Goal: Task Accomplishment & Management: Complete application form

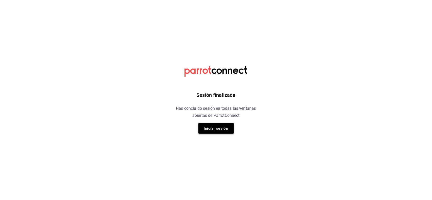
click at [214, 126] on button "Iniciar sesión" at bounding box center [215, 128] width 35 height 11
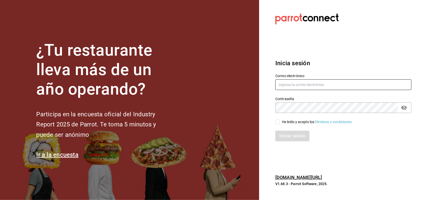
click at [299, 81] on input "text" at bounding box center [343, 84] width 136 height 11
type input "[EMAIL_ADDRESS][DOMAIN_NAME]"
click at [290, 122] on div "He leído y acepto los Términos y condiciones." at bounding box center [317, 121] width 71 height 5
click at [280, 122] on input "He leído y acepto los Términos y condiciones." at bounding box center [277, 122] width 5 height 5
checkbox input "true"
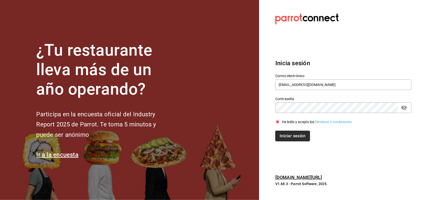
click at [289, 136] on button "Iniciar sesión" at bounding box center [292, 136] width 34 height 11
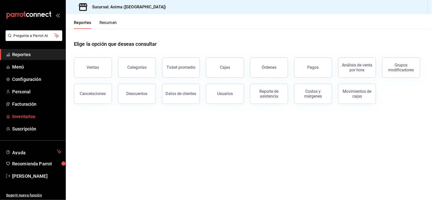
click at [33, 117] on span "Inventarios" at bounding box center [36, 116] width 49 height 7
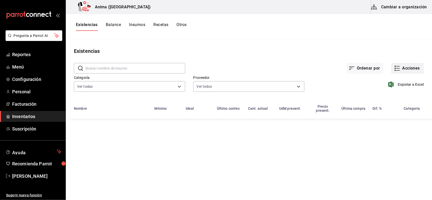
click at [406, 68] on button "Acciones" at bounding box center [407, 68] width 33 height 11
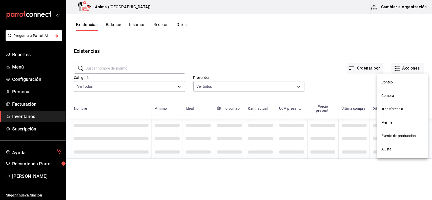
click at [388, 99] on li "Compra" at bounding box center [402, 95] width 51 height 13
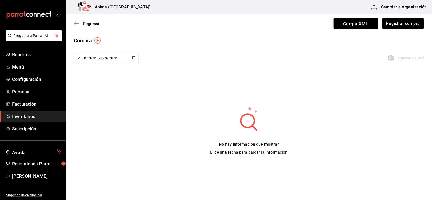
click at [110, 59] on input "2025" at bounding box center [113, 58] width 9 height 4
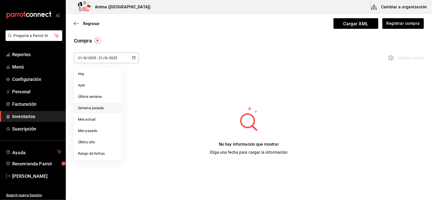
click at [88, 109] on li "Semana pasada" at bounding box center [98, 107] width 48 height 11
type input "[DATE]"
type input "10"
type input "[DATE]"
type input "16"
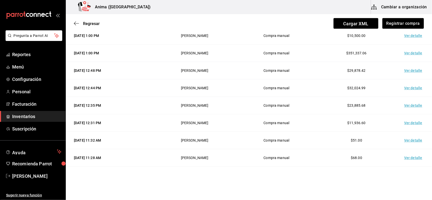
scroll to position [543, 0]
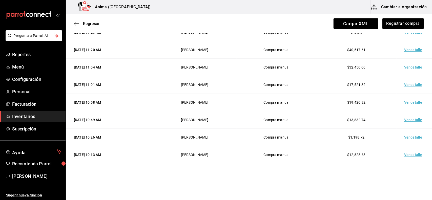
click at [409, 156] on td "Ver detalle" at bounding box center [413, 154] width 35 height 17
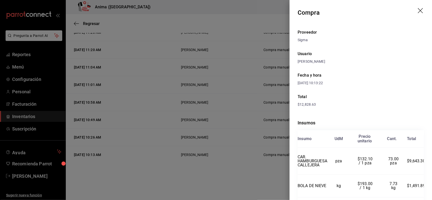
click at [253, 104] on div at bounding box center [216, 100] width 432 height 200
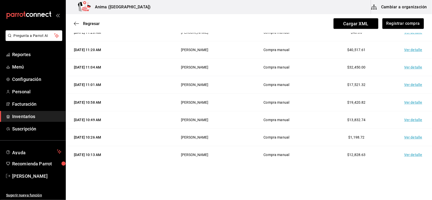
click at [399, 137] on td "Ver detalle" at bounding box center [413, 136] width 35 height 17
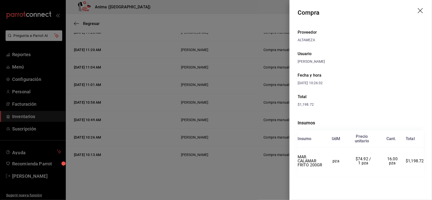
click at [241, 139] on div at bounding box center [216, 100] width 432 height 200
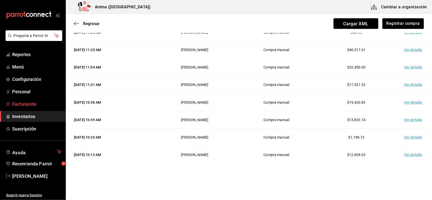
click at [34, 105] on span "Facturación" at bounding box center [36, 104] width 49 height 7
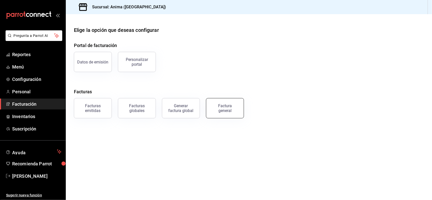
click at [216, 104] on div "Factura general" at bounding box center [224, 108] width 25 height 10
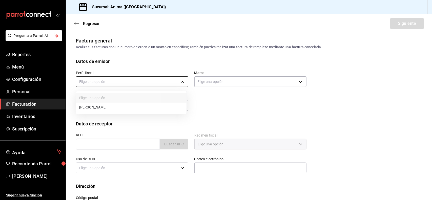
click at [171, 84] on body "Pregunta a Parrot AI Reportes Menú Configuración Personal Facturación Inventari…" at bounding box center [216, 100] width 432 height 200
click at [130, 105] on li "[PERSON_NAME]" at bounding box center [131, 107] width 110 height 9
type input "9c1b1bcc-caec-48ff-bf3a-e0e0535c4ddc"
type input "a66376ae-ea22-4cd2-97e0-9ea16bf22336"
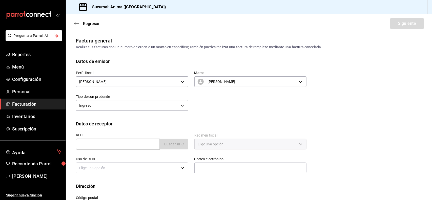
click at [107, 146] on input "text" at bounding box center [118, 144] width 84 height 11
type input "XAXX010101000"
type input "48380"
type input "616"
type input "S01"
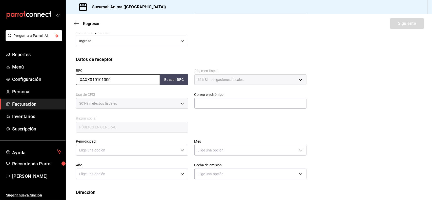
scroll to position [70, 0]
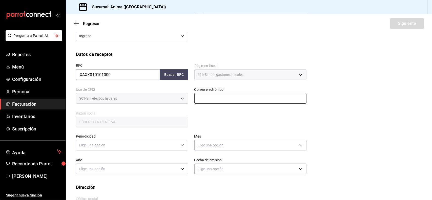
click at [228, 96] on input "text" at bounding box center [250, 98] width 112 height 11
type input "[EMAIL_ADDRESS][DOMAIN_NAME]"
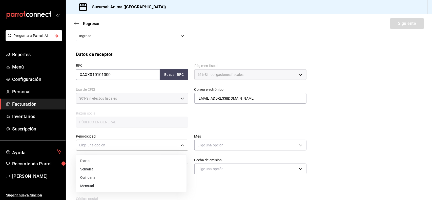
click at [143, 147] on body "Pregunta a Parrot AI Reportes Menú Configuración Personal Facturación Inventari…" at bounding box center [216, 100] width 432 height 200
click at [115, 163] on li "Diario" at bounding box center [131, 161] width 110 height 8
type input "DAILY"
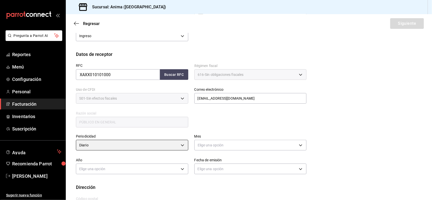
scroll to position [91, 0]
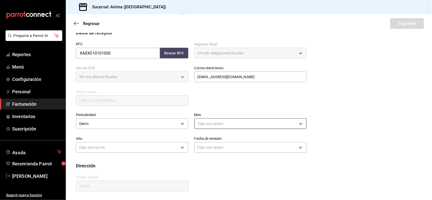
click at [259, 123] on body "Pregunta a Parrot AI Reportes Menú Configuración Personal Facturación Inventari…" at bounding box center [216, 100] width 432 height 200
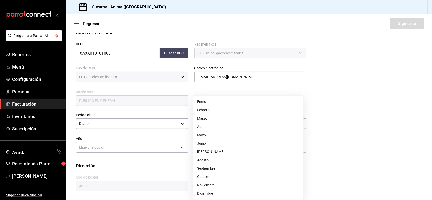
click at [209, 162] on li "Agosto" at bounding box center [248, 160] width 110 height 8
type input "8"
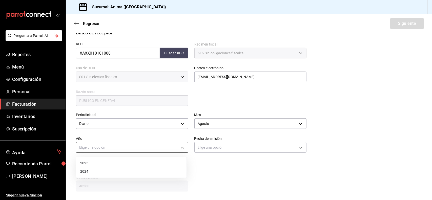
click at [144, 148] on body "Pregunta a Parrot AI Reportes Menú Configuración Personal Facturación Inventari…" at bounding box center [216, 100] width 432 height 200
click at [122, 162] on li "2025" at bounding box center [131, 163] width 110 height 8
type input "2025"
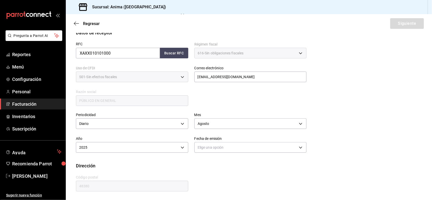
click at [245, 140] on div "Elige una opción" at bounding box center [250, 146] width 112 height 13
click at [240, 145] on body "Pregunta a Parrot AI Reportes Menú Configuración Personal Facturación Inventari…" at bounding box center [216, 100] width 432 height 200
click at [211, 165] on li "Hoy" at bounding box center [248, 163] width 110 height 8
click at [210, 150] on body "Pregunta a Parrot AI Reportes Menú Configuración Personal Facturación Inventari…" at bounding box center [216, 100] width 432 height 200
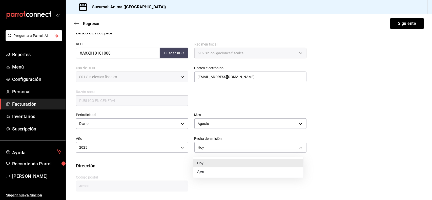
click at [206, 173] on li "Ayer" at bounding box center [248, 171] width 110 height 8
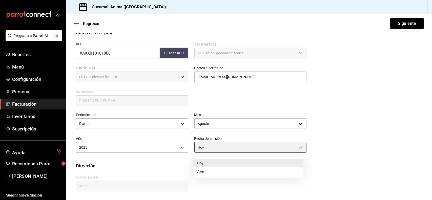
type input "[DATE]"
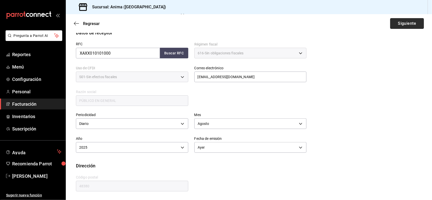
click at [390, 26] on button "Siguiente" at bounding box center [407, 23] width 34 height 11
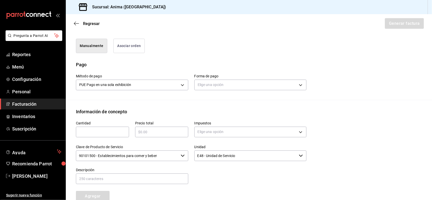
scroll to position [131, 0]
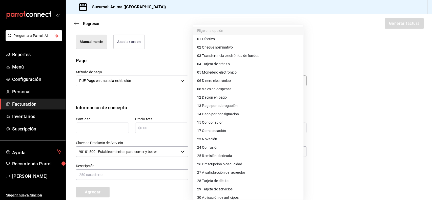
click at [248, 83] on body "Pregunta a Parrot AI Reportes Menú Configuración Personal Facturación Inventari…" at bounding box center [216, 100] width 432 height 200
click at [245, 64] on li "04 Tarjeta de crédito" at bounding box center [248, 64] width 110 height 8
type input "04"
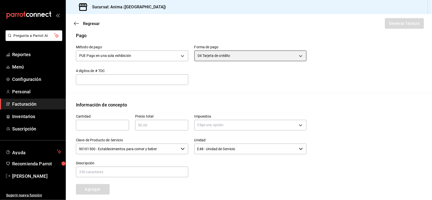
scroll to position [200, 0]
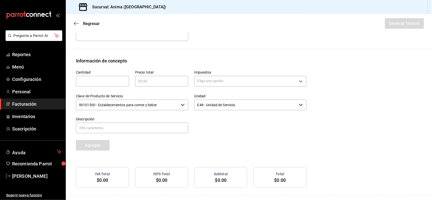
click at [89, 80] on input "text" at bounding box center [102, 81] width 53 height 6
type input "1"
type input "$4"
type input "$74741.05"
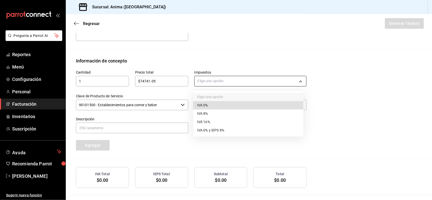
click at [221, 78] on body "Pregunta a Parrot AI Reportes Menú Configuración Personal Facturación Inventari…" at bounding box center [216, 100] width 432 height 200
click at [216, 124] on li "IVA 16%" at bounding box center [248, 122] width 110 height 8
type input "IVA_16"
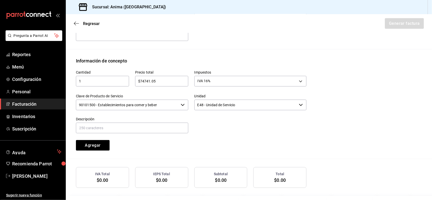
click at [131, 100] on input "90101500 - Establecimientos para comer y beber" at bounding box center [127, 105] width 103 height 11
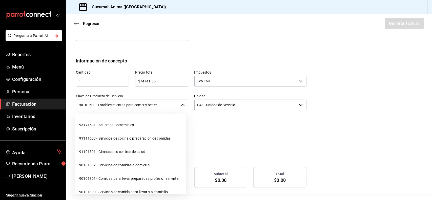
click at [131, 100] on input "90101500 - Establecimientos para comer y beber" at bounding box center [127, 105] width 103 height 11
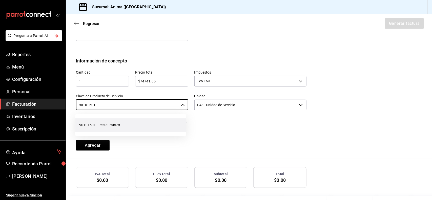
click at [115, 125] on li "90101501 - Restaurantes" at bounding box center [130, 124] width 111 height 13
type input "90101501 - Restaurantes"
click at [109, 126] on input "text" at bounding box center [132, 128] width 112 height 11
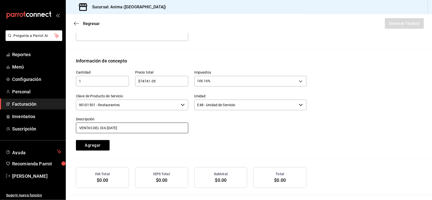
drag, startPoint x: 123, startPoint y: 129, endPoint x: 105, endPoint y: 129, distance: 17.2
click at [105, 129] on input "VENTAS DEL DIA [DATE]" at bounding box center [132, 128] width 112 height 11
click at [124, 127] on input "VENTAS DEL DIA [DATE]" at bounding box center [132, 128] width 112 height 11
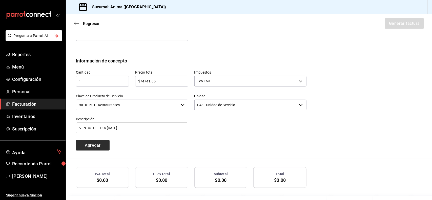
type input "VENTAS DEL DIA [DATE]"
click at [94, 144] on button "Agregar" at bounding box center [93, 145] width 34 height 11
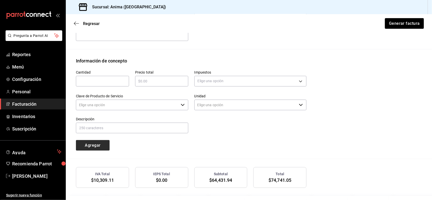
type input "90101500 - Establecimientos para comer y beber"
type input "E48 - Unidad de Servicio"
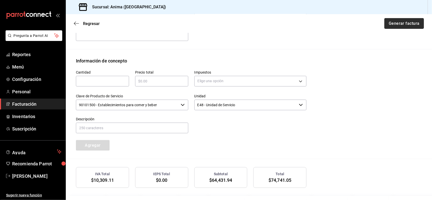
click at [411, 24] on button "Generar factura" at bounding box center [403, 23] width 39 height 11
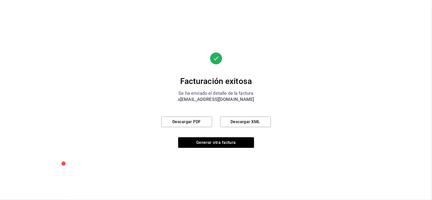
click at [173, 115] on div "Facturación exitosa Se ha enviado el detalle de la factura a [EMAIL_ADDRESS][DO…" at bounding box center [215, 100] width 109 height 96
click at [173, 117] on button "Descargar PDF" at bounding box center [186, 122] width 51 height 11
click at [211, 142] on button "Generar otra factura" at bounding box center [216, 142] width 76 height 11
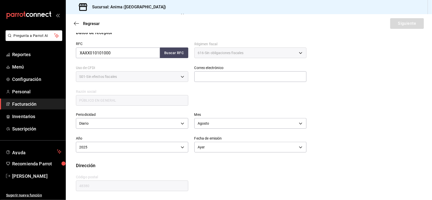
scroll to position [68, 0]
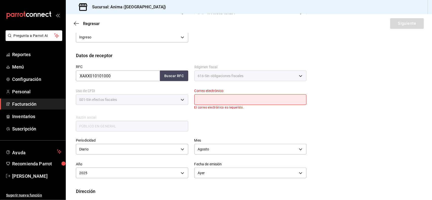
click at [252, 98] on input "text" at bounding box center [250, 99] width 112 height 11
type input "[EMAIL_ADDRESS][DOMAIN_NAME]"
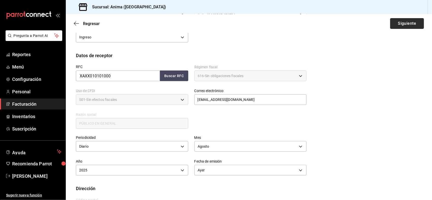
click at [406, 27] on button "Siguiente" at bounding box center [407, 23] width 34 height 11
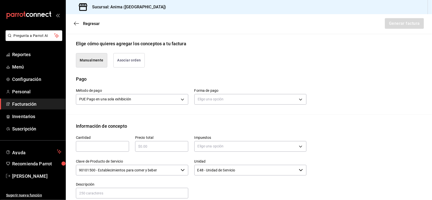
scroll to position [116, 0]
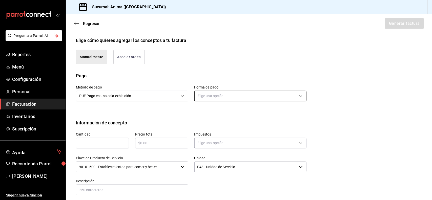
click at [258, 93] on body "Pregunta a Parrot AI Reportes Menú Configuración Personal Facturación Inventari…" at bounding box center [216, 100] width 432 height 200
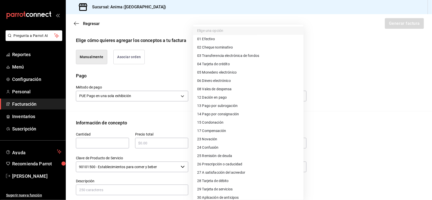
scroll to position [21, 0]
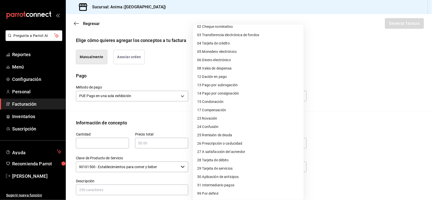
click at [214, 163] on li "28 Tarjeta de débito" at bounding box center [248, 160] width 110 height 8
type input "28"
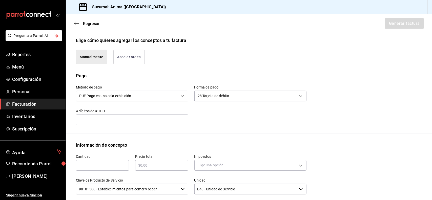
click at [99, 164] on input "text" at bounding box center [102, 165] width 53 height 6
type input "1"
type input "$90926.1"
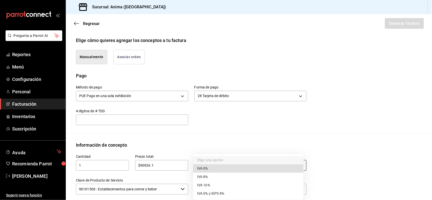
click at [204, 167] on body "Pregunta a Parrot AI Reportes Menú Configuración Personal Facturación Inventari…" at bounding box center [216, 100] width 432 height 200
click at [209, 185] on span "IVA 16%" at bounding box center [203, 185] width 13 height 5
type input "IVA_16"
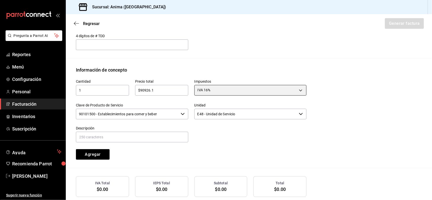
scroll to position [209, 0]
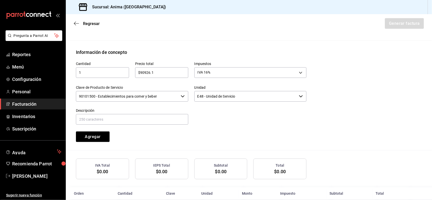
click at [147, 94] on input "90101500 - Establecimientos para comer y beber" at bounding box center [127, 96] width 103 height 11
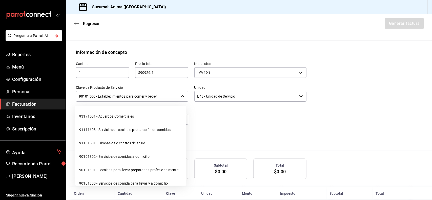
click at [147, 94] on input "90101500 - Establecimientos para comer y beber" at bounding box center [127, 96] width 103 height 11
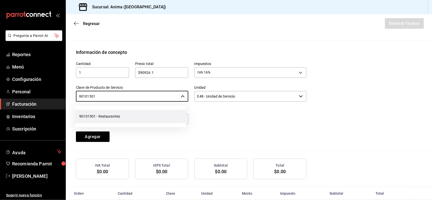
click at [123, 117] on li "90101501 - Restaurantes" at bounding box center [130, 116] width 111 height 13
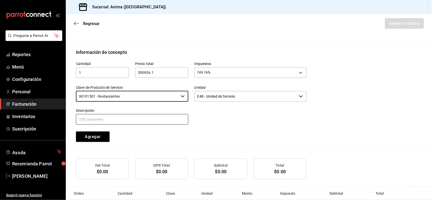
type input "90101501 - Restaurantes"
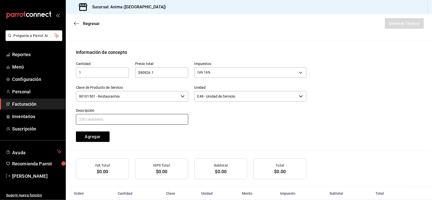
click at [132, 117] on input "text" at bounding box center [132, 119] width 112 height 11
type input "V"
paste input "VENTAS DEL DIA [DATE]"
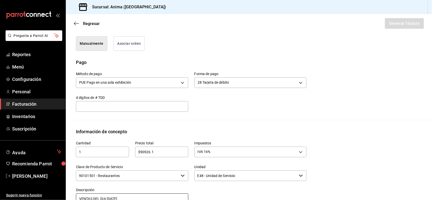
scroll to position [160, 0]
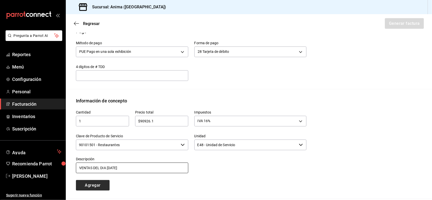
type input "VENTAS DEL DIA [DATE]"
click at [94, 189] on button "Agregar" at bounding box center [93, 185] width 34 height 11
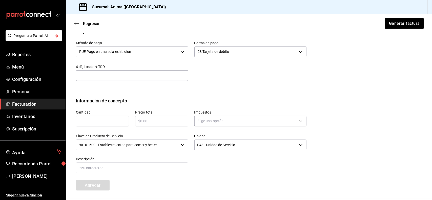
scroll to position [232, 0]
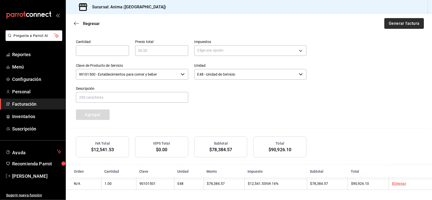
click at [400, 20] on button "Generar factura" at bounding box center [403, 23] width 39 height 11
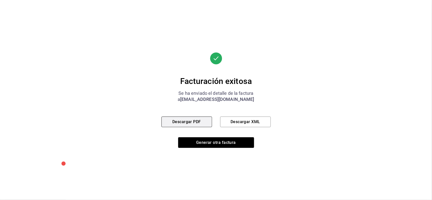
click at [172, 121] on button "Descargar PDF" at bounding box center [186, 122] width 51 height 11
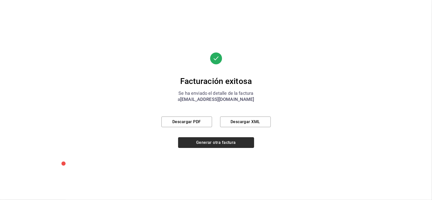
click at [211, 144] on button "Generar otra factura" at bounding box center [216, 142] width 76 height 11
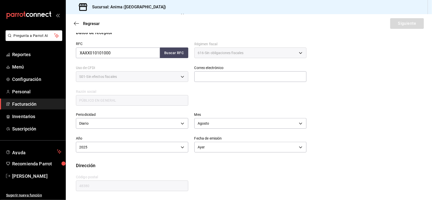
scroll to position [68, 0]
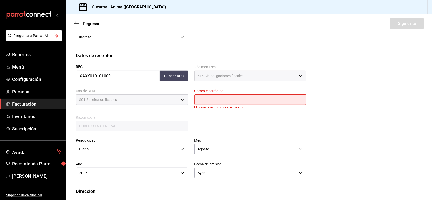
click at [235, 99] on input "text" at bounding box center [250, 99] width 112 height 11
type input "[EMAIL_ADDRESS][DOMAIN_NAME]"
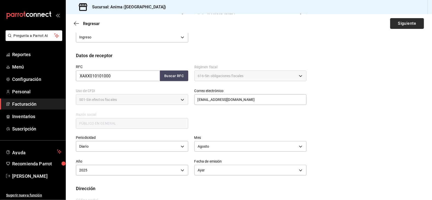
click at [395, 24] on button "Siguiente" at bounding box center [407, 23] width 34 height 11
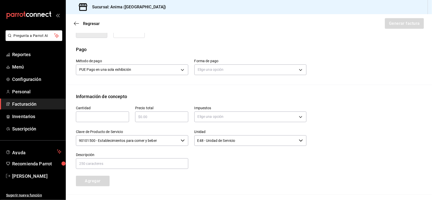
scroll to position [146, 0]
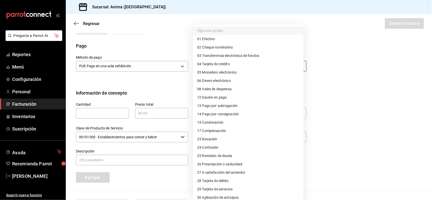
click at [236, 65] on body "Pregunta a Parrot AI Reportes Menú Configuración Personal Facturación Inventari…" at bounding box center [216, 100] width 432 height 200
click at [230, 65] on li "04 Tarjeta de crédito" at bounding box center [248, 64] width 110 height 8
type input "04"
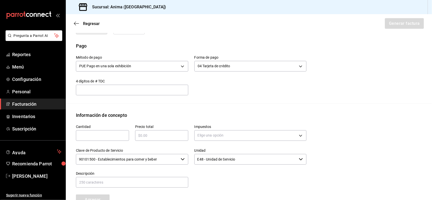
click at [82, 134] on input "text" at bounding box center [102, 136] width 53 height 6
type input "1"
type input "$939369.02"
click at [228, 132] on body "Pregunta a Parrot AI Reportes Menú Configuración Personal Facturación Inventari…" at bounding box center [216, 100] width 432 height 200
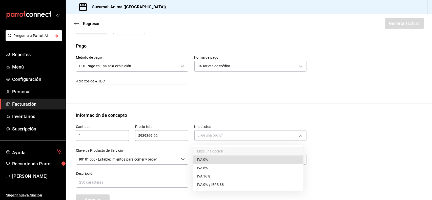
click at [209, 175] on span "IVA 16%" at bounding box center [203, 176] width 13 height 5
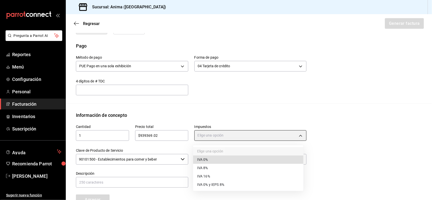
type input "IVA_16"
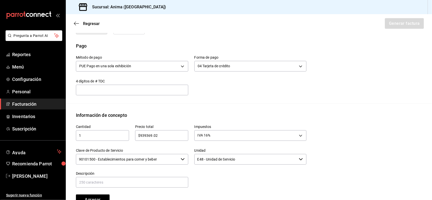
click at [129, 157] on input "90101500 - Establecimientos para comer y beber" at bounding box center [127, 159] width 103 height 11
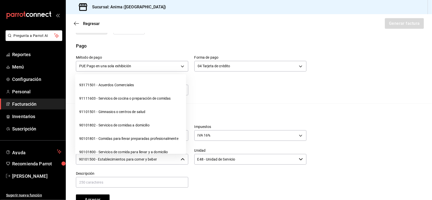
click at [129, 157] on input "90101500 - Establecimientos para comer y beber" at bounding box center [127, 159] width 103 height 11
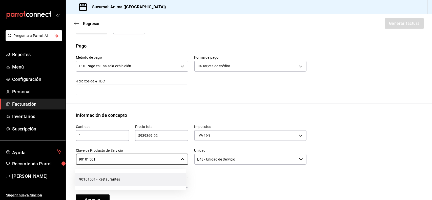
click at [98, 175] on li "90101501 - Restaurantes" at bounding box center [130, 179] width 111 height 13
type input "90101501 - Restaurantes"
click at [110, 181] on input "text" at bounding box center [132, 182] width 112 height 11
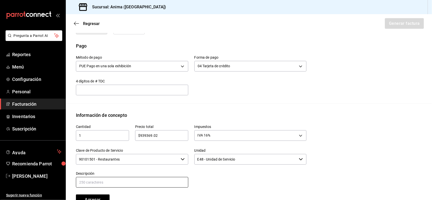
paste input "VENTAS DEL DIA [DATE]"
click at [111, 183] on input "VENTAS DEL DIA [DATE]" at bounding box center [132, 182] width 112 height 11
type input "VENTAS DEL DIA [DATE]"
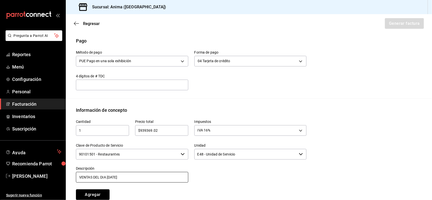
click at [76, 189] on button "Agregar" at bounding box center [93, 194] width 34 height 11
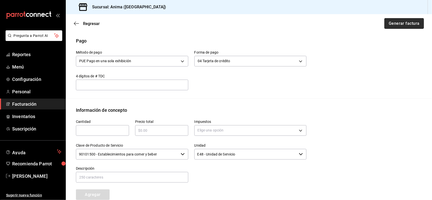
click at [395, 22] on button "Generar factura" at bounding box center [403, 23] width 39 height 11
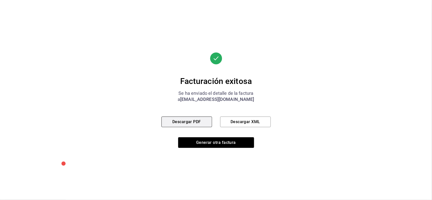
click at [197, 123] on button "Descargar PDF" at bounding box center [186, 122] width 51 height 11
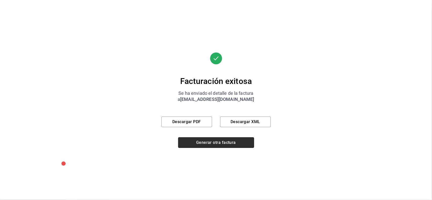
click at [223, 142] on button "Generar otra factura" at bounding box center [216, 142] width 76 height 11
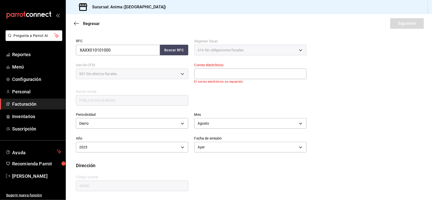
scroll to position [68, 0]
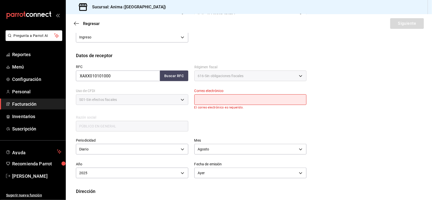
click at [271, 96] on input "text" at bounding box center [250, 99] width 112 height 11
type input "[EMAIL_ADDRESS][DOMAIN_NAME]"
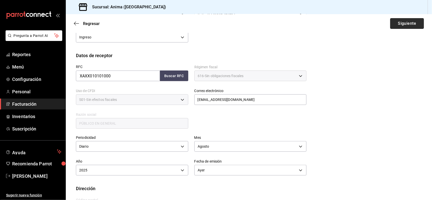
click at [398, 23] on button "Siguiente" at bounding box center [407, 23] width 34 height 11
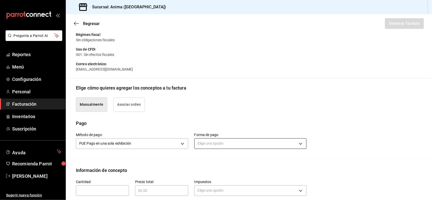
click at [224, 143] on body "Pregunta a Parrot AI Reportes Menú Configuración Personal Facturación Inventari…" at bounding box center [216, 100] width 432 height 200
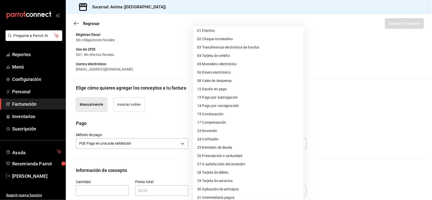
scroll to position [21, 0]
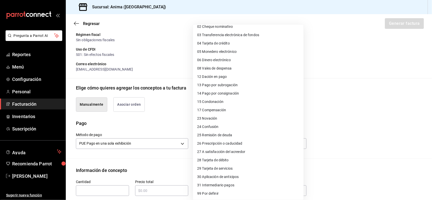
click at [228, 162] on span "28 Tarjeta de débito" at bounding box center [213, 160] width 32 height 5
type input "28"
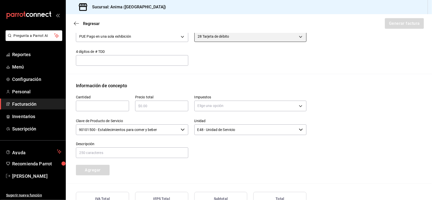
scroll to position [177, 0]
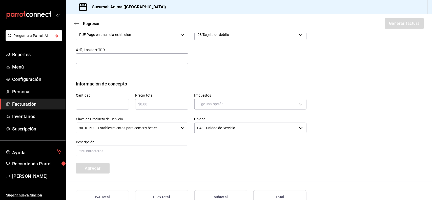
click at [101, 106] on input "text" at bounding box center [102, 104] width 53 height 6
type input "1"
type input "$223037.35"
click at [214, 101] on body "Pregunta a Parrot AI Reportes Menú Configuración Personal Facturación Inventari…" at bounding box center [216, 100] width 432 height 200
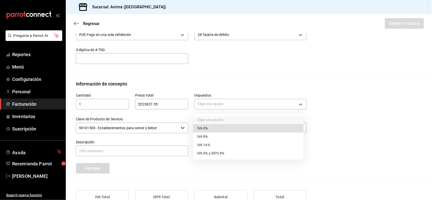
click at [217, 143] on li "IVA 16%" at bounding box center [248, 145] width 110 height 8
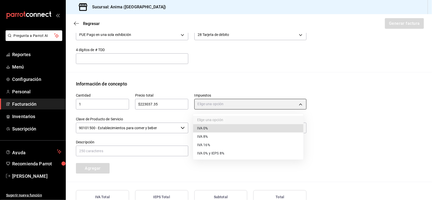
type input "IVA_16"
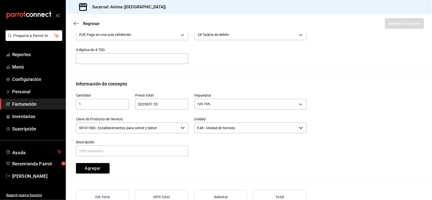
click at [165, 127] on input "90101500 - Establecimientos para comer y beber" at bounding box center [127, 128] width 103 height 11
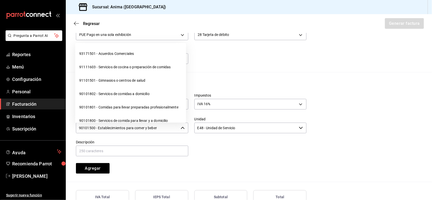
click at [165, 127] on input "90101500 - Establecimientos para comer y beber" at bounding box center [127, 128] width 103 height 11
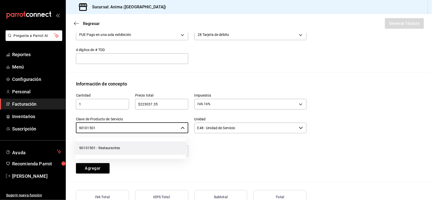
click at [145, 146] on li "90101501 - Restaurantes" at bounding box center [130, 148] width 111 height 13
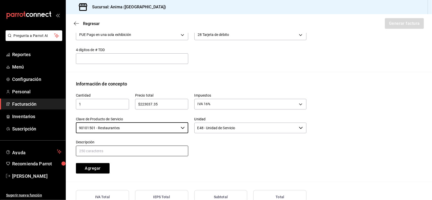
type input "90101501 - Restaurantes"
click at [124, 148] on input "text" at bounding box center [132, 151] width 112 height 11
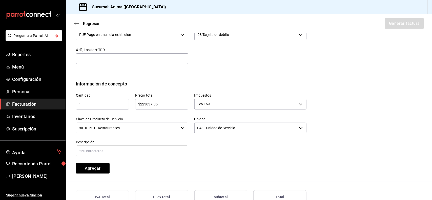
paste input "VENTAS DEL DIA [DATE]"
click at [111, 151] on input "VENTAS DEL DIA [DATE]" at bounding box center [132, 151] width 112 height 11
type input "VENTAS DEL DIA [DATE]"
click at [76, 163] on button "Agregar" at bounding box center [93, 168] width 34 height 11
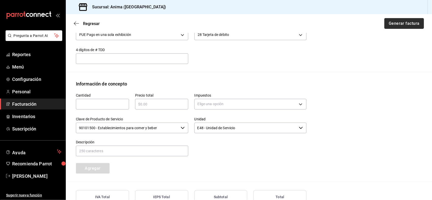
click at [399, 21] on button "Generar factura" at bounding box center [403, 23] width 39 height 11
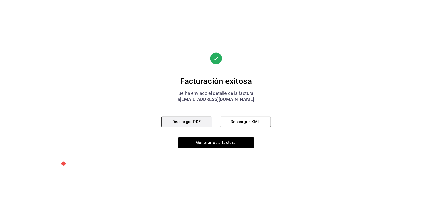
click at [185, 123] on button "Descargar PDF" at bounding box center [186, 122] width 51 height 11
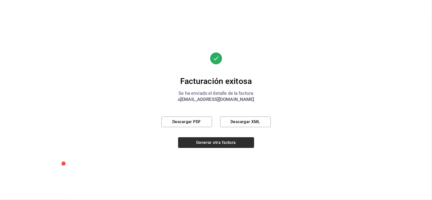
click at [235, 145] on button "Generar otra factura" at bounding box center [216, 142] width 76 height 11
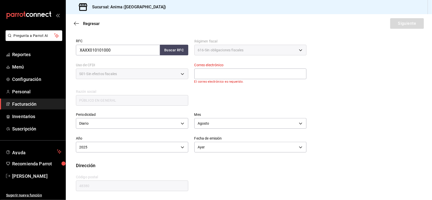
scroll to position [68, 0]
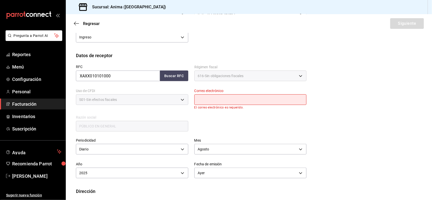
click at [230, 102] on input "text" at bounding box center [250, 99] width 112 height 11
type input "[EMAIL_ADDRESS][DOMAIN_NAME]"
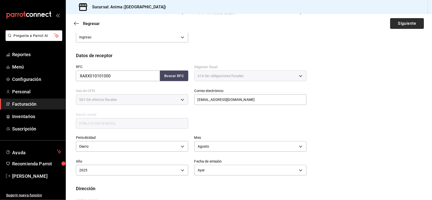
click at [405, 22] on button "Siguiente" at bounding box center [407, 23] width 34 height 11
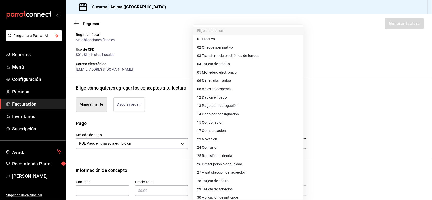
click at [224, 146] on body "Pregunta a Parrot AI Reportes Menú Configuración Personal Facturación Inventari…" at bounding box center [216, 100] width 432 height 200
click at [228, 66] on span "04 Tarjeta de crédito" at bounding box center [213, 63] width 33 height 5
type input "04"
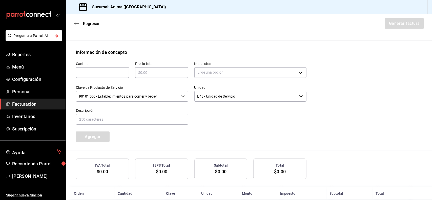
scroll to position [211, 0]
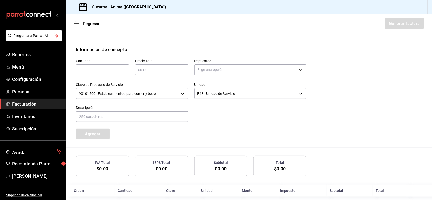
click at [103, 70] on input "text" at bounding box center [102, 70] width 53 height 6
type input "1"
type input "$211805.49"
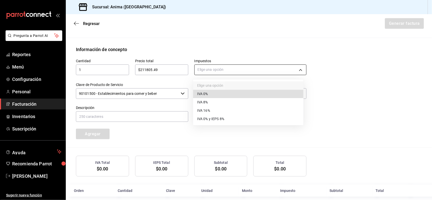
click at [220, 67] on body "Pregunta a Parrot AI Reportes Menú Configuración Personal Facturación Inventari…" at bounding box center [216, 100] width 432 height 200
click at [214, 107] on li "IVA 16%" at bounding box center [248, 110] width 110 height 8
type input "IVA_16"
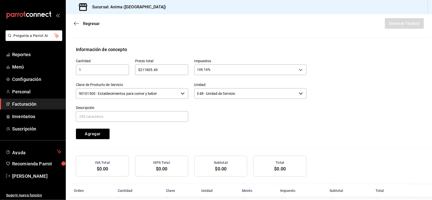
click at [139, 94] on input "90101500 - Establecimientos para comer y beber" at bounding box center [127, 93] width 103 height 11
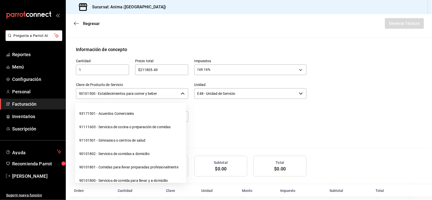
click at [139, 94] on input "90101500 - Establecimientos para comer y beber" at bounding box center [127, 93] width 103 height 11
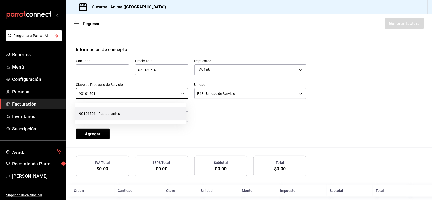
click at [114, 117] on li "90101501 - Restaurantes" at bounding box center [130, 113] width 111 height 13
type input "90101501 - Restaurantes"
click at [108, 116] on input "text" at bounding box center [132, 116] width 112 height 11
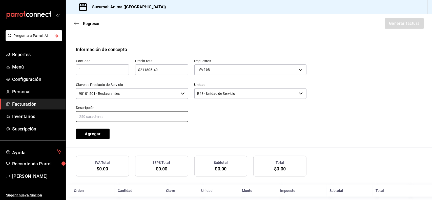
paste input "VENTAS DEL DIA [DATE]"
click at [110, 116] on input "VENTAS DEL DIA [DATE]" at bounding box center [132, 116] width 112 height 11
type input "VENTAS DEL DIA [DATE]"
click at [76, 129] on button "Agregar" at bounding box center [93, 134] width 34 height 11
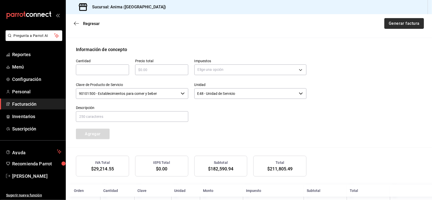
click at [388, 25] on button "Generar factura" at bounding box center [403, 23] width 39 height 11
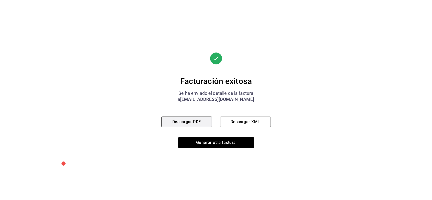
click at [185, 121] on button "Descargar PDF" at bounding box center [186, 122] width 51 height 11
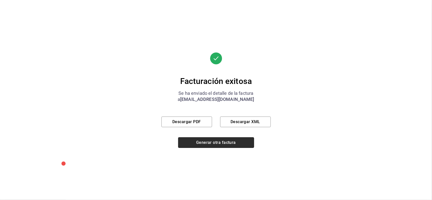
click at [215, 140] on button "Generar otra factura" at bounding box center [216, 142] width 76 height 11
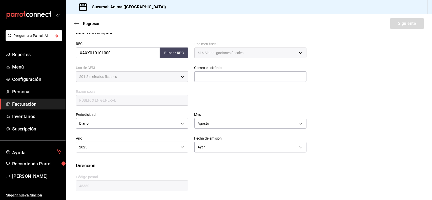
scroll to position [68, 0]
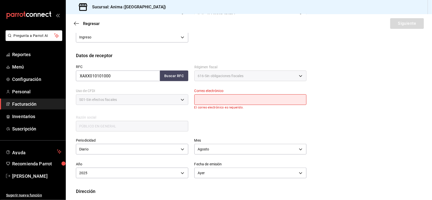
click at [250, 97] on input "text" at bounding box center [250, 99] width 112 height 11
type input "[EMAIL_ADDRESS][DOMAIN_NAME]"
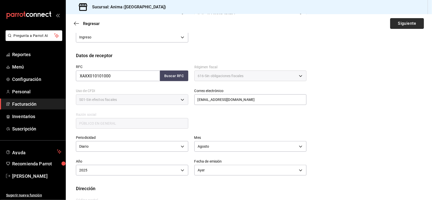
click at [399, 25] on button "Siguiente" at bounding box center [407, 23] width 34 height 11
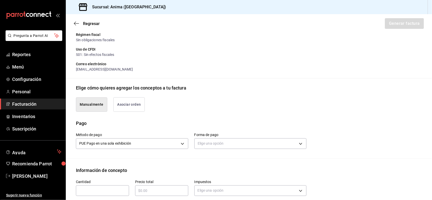
click at [224, 138] on div "Elige una opción" at bounding box center [250, 142] width 112 height 13
click at [224, 140] on body "Pregunta a Parrot AI Reportes Menú Configuración Personal Facturación Inventari…" at bounding box center [216, 100] width 432 height 200
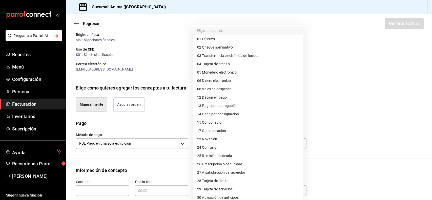
click at [229, 180] on li "28 Tarjeta de débito" at bounding box center [248, 181] width 110 height 8
type input "28"
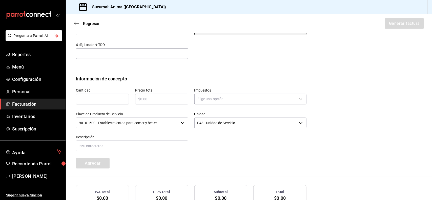
scroll to position [197, 0]
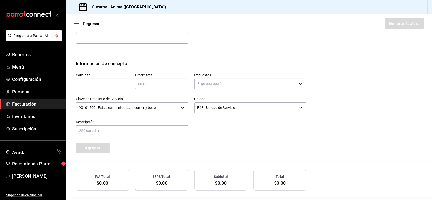
click at [104, 80] on div "​" at bounding box center [102, 84] width 53 height 11
type input "1"
type input "$72672.71"
click at [200, 87] on body "Pregunta a Parrot AI Reportes Menú Configuración Personal Facturación Inventari…" at bounding box center [216, 100] width 432 height 200
click at [206, 128] on li "IVA 16%" at bounding box center [248, 125] width 110 height 8
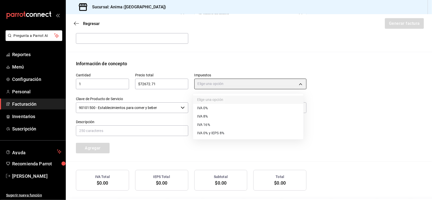
type input "IVA_16"
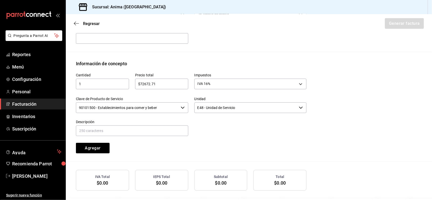
click at [160, 108] on input "90101500 - Establecimientos para comer y beber" at bounding box center [127, 107] width 103 height 11
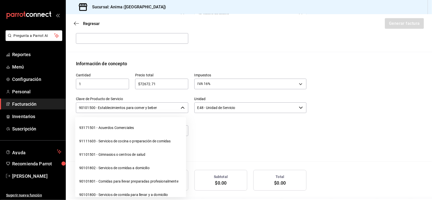
click at [160, 108] on input "90101500 - Establecimientos para comer y beber" at bounding box center [127, 107] width 103 height 11
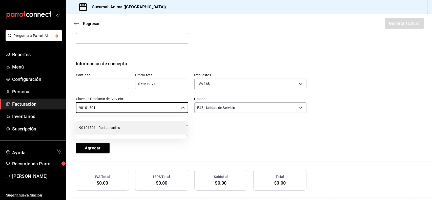
click at [119, 127] on li "90101501 - Restaurantes" at bounding box center [130, 127] width 111 height 13
type input "90101501 - Restaurantes"
click at [100, 131] on input "text" at bounding box center [132, 130] width 112 height 11
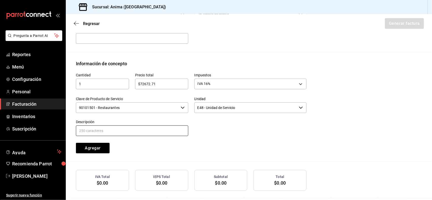
paste input "VENTAS DEL DIA [DATE]"
click at [110, 131] on input "VENTAS DEL DIA [DATE]" at bounding box center [132, 130] width 112 height 11
type input "VENTAS DEL DIA [DATE]"
click at [76, 143] on button "Agregar" at bounding box center [93, 148] width 34 height 11
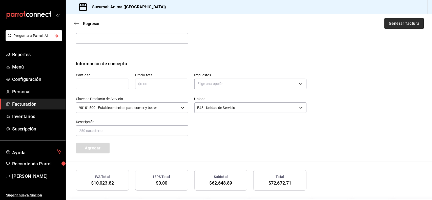
click at [393, 21] on button "Generar factura" at bounding box center [403, 23] width 39 height 11
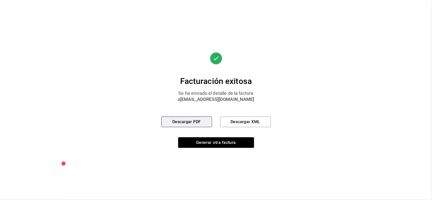
click at [177, 121] on button "Descargar PDF" at bounding box center [186, 122] width 51 height 11
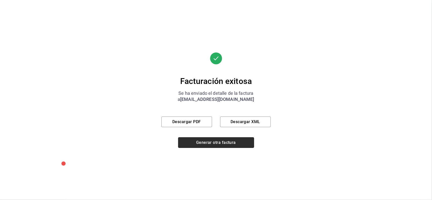
click at [231, 139] on button "Generar otra factura" at bounding box center [216, 142] width 76 height 11
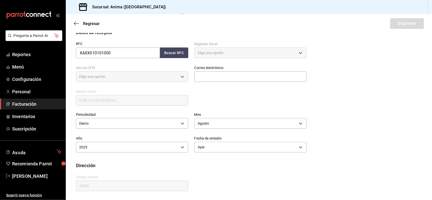
type input "616"
type input "S01"
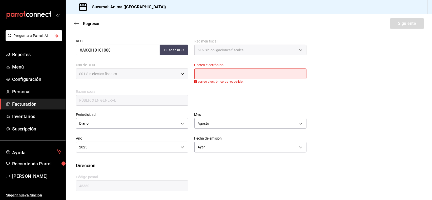
scroll to position [68, 0]
